Goal: Check status

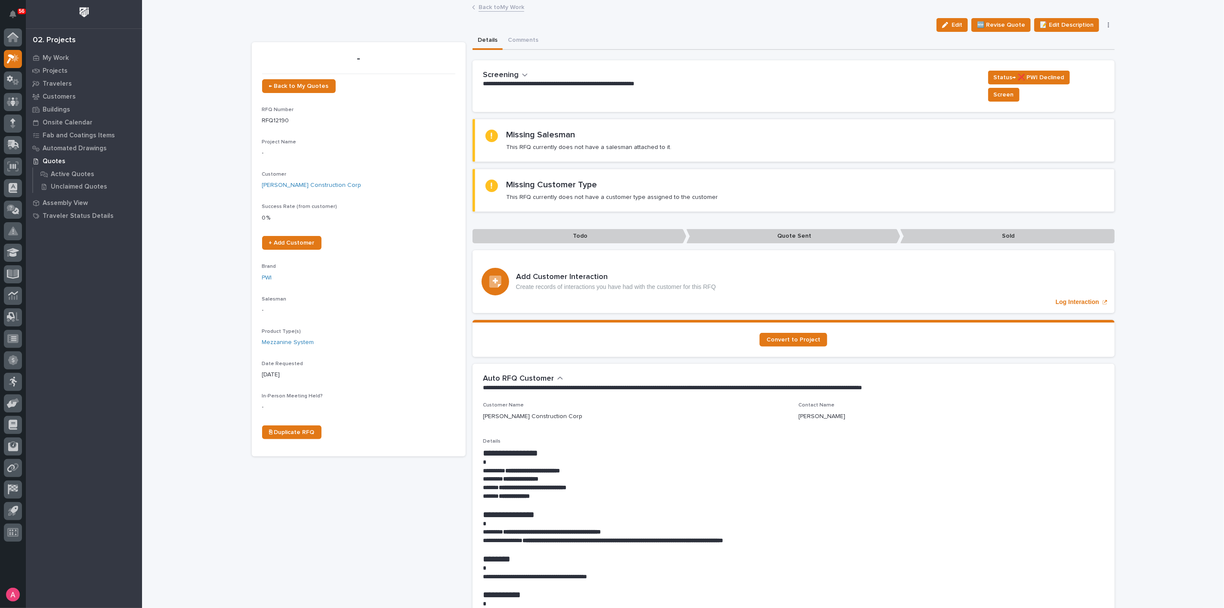
click at [506, 6] on link "Back to My Work" at bounding box center [501, 7] width 46 height 10
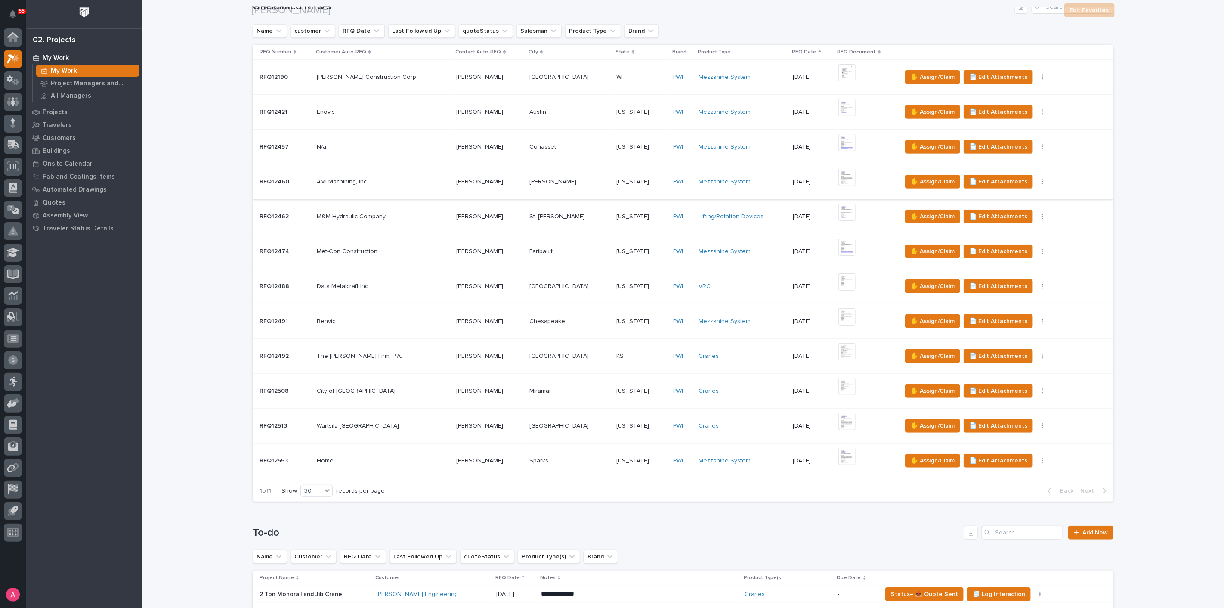
scroll to position [478, 0]
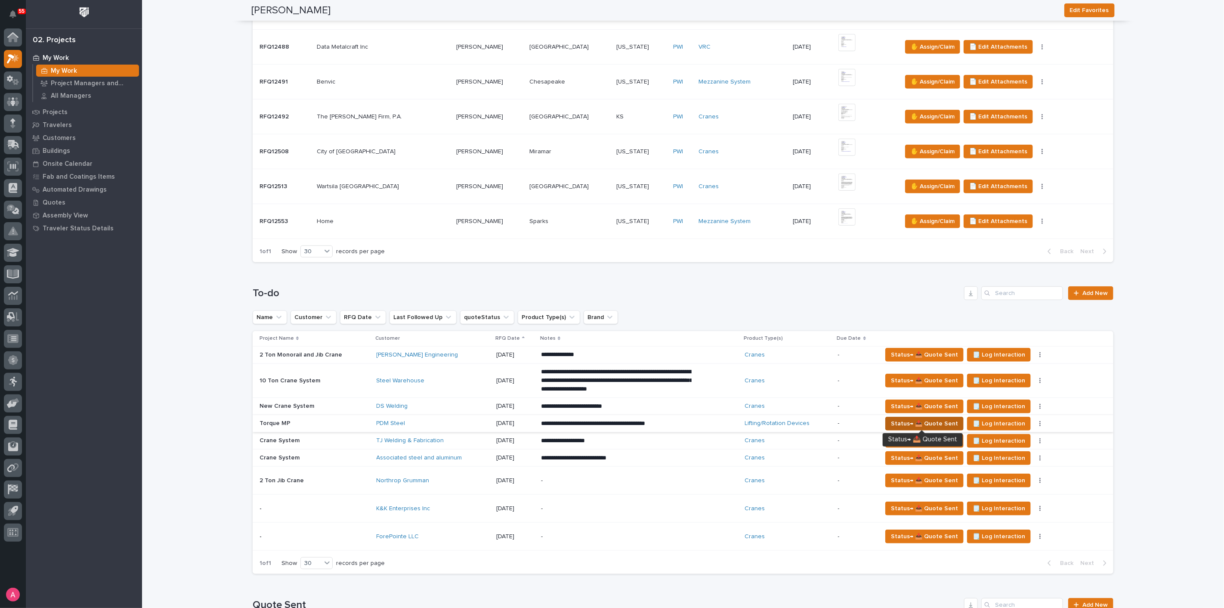
click at [899, 420] on span "Status→ 📤 Quote Sent" at bounding box center [924, 423] width 67 height 10
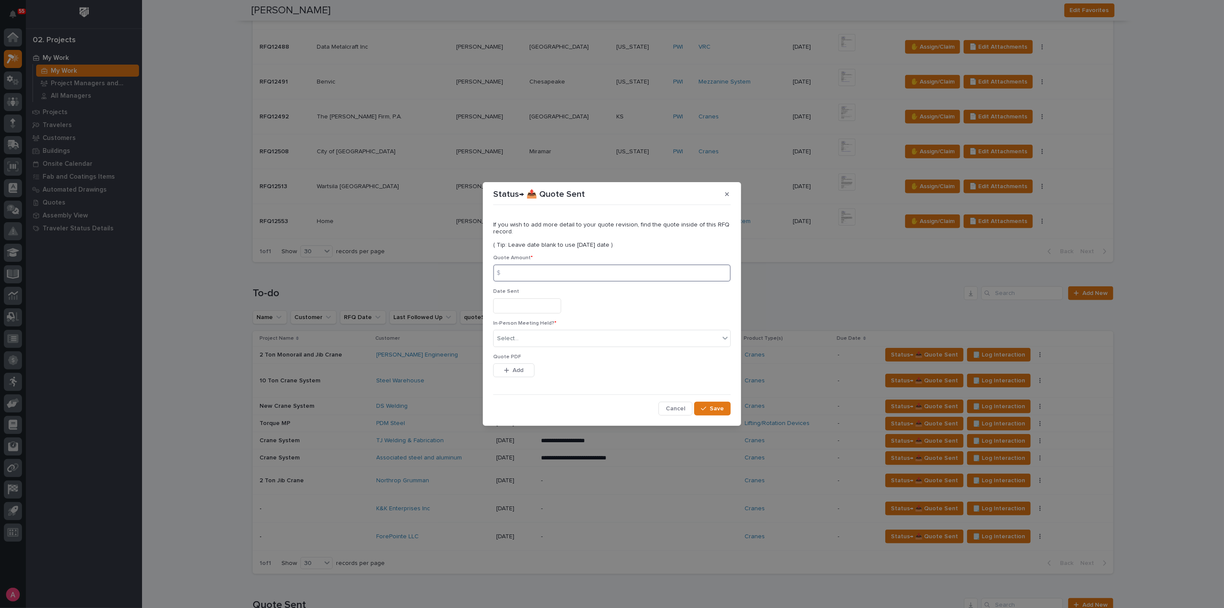
click at [520, 270] on input at bounding box center [612, 272] width 238 height 17
click at [546, 278] on input at bounding box center [612, 272] width 238 height 17
type input "33240"
click at [521, 374] on button "Add" at bounding box center [513, 370] width 41 height 14
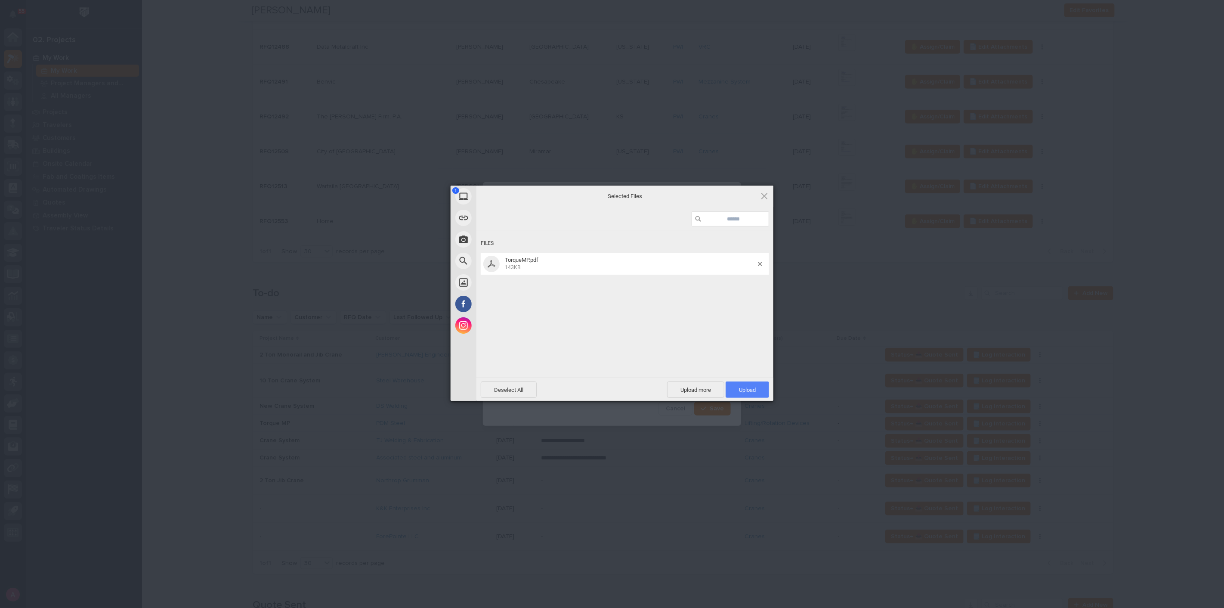
click at [741, 389] on span "Upload 1" at bounding box center [747, 389] width 17 height 6
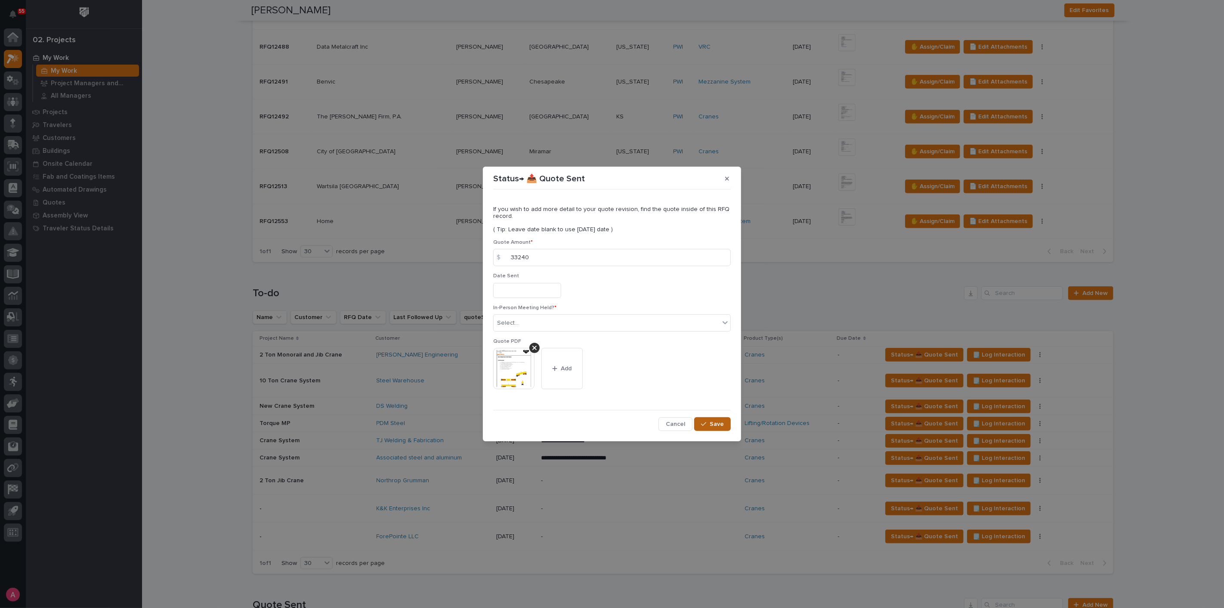
click at [719, 425] on span "Save" at bounding box center [717, 424] width 14 height 8
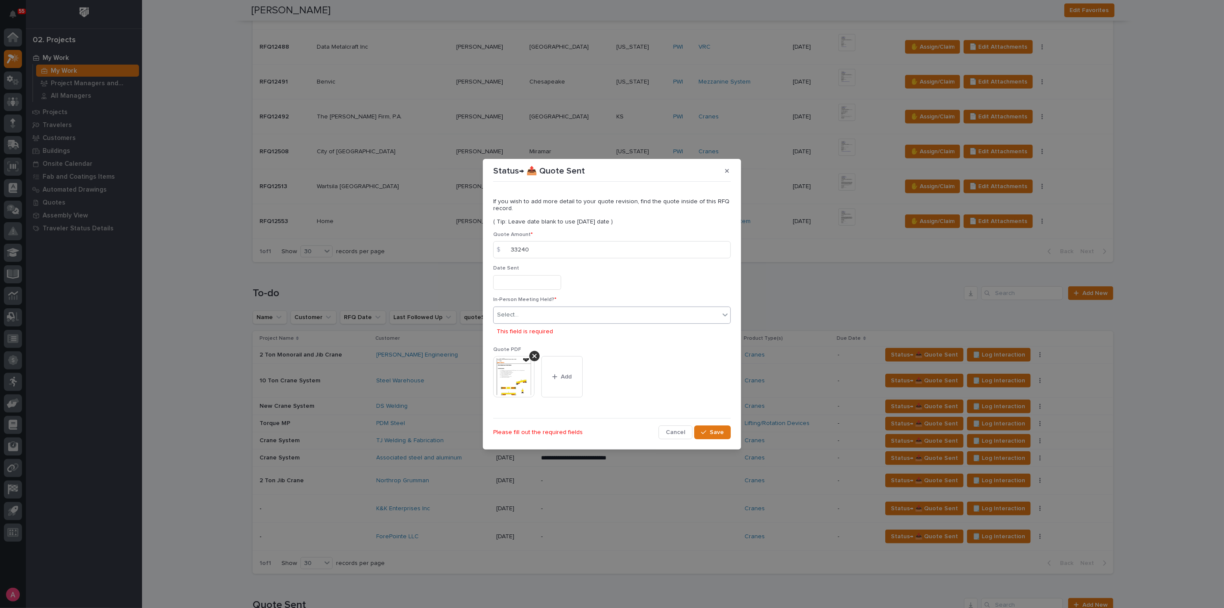
click at [614, 313] on div "Select..." at bounding box center [607, 315] width 226 height 14
click at [604, 343] on div "No" at bounding box center [612, 346] width 237 height 15
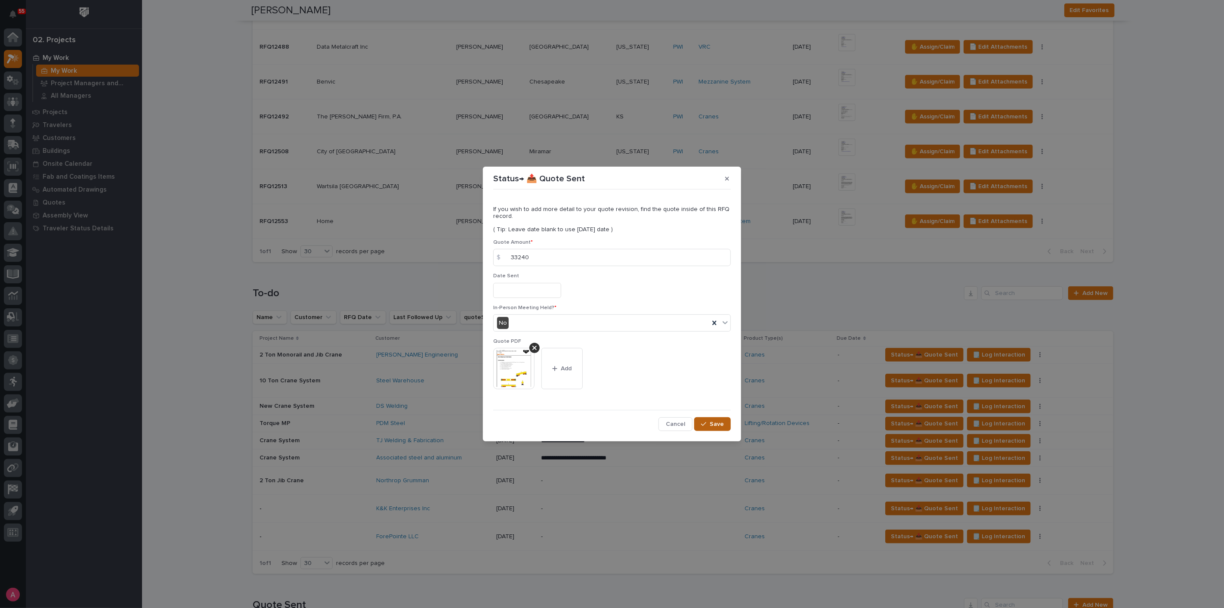
drag, startPoint x: 702, startPoint y: 423, endPoint x: 731, endPoint y: 427, distance: 29.5
click at [702, 423] on icon "button" at bounding box center [703, 424] width 5 height 6
